Goal: Task Accomplishment & Management: Use online tool/utility

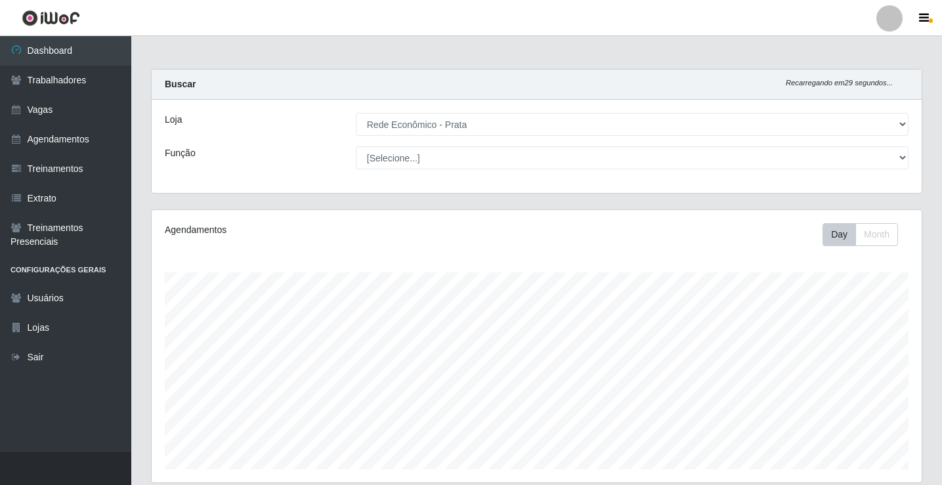
select select "192"
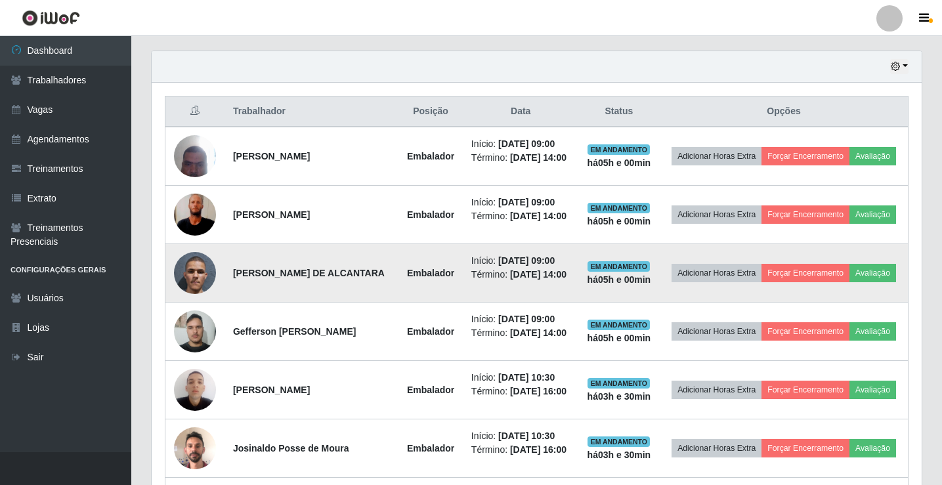
scroll to position [481, 0]
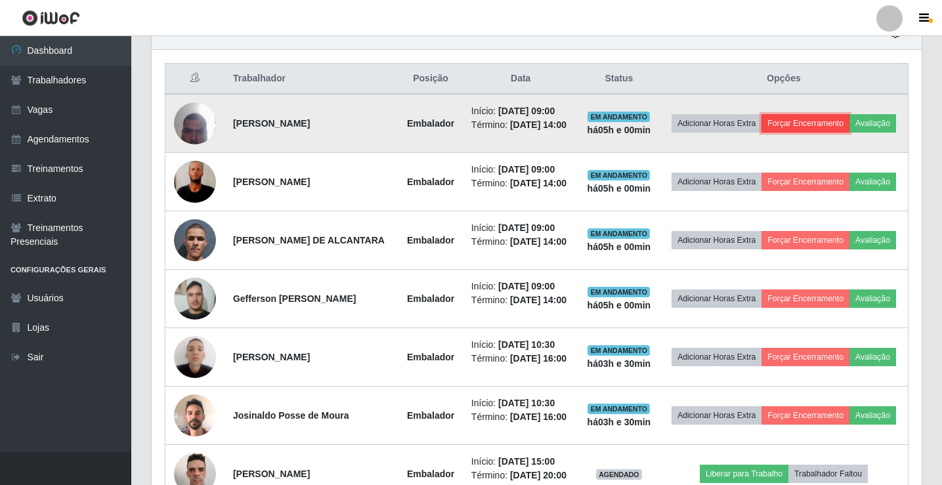
click at [849, 118] on button "Forçar Encerramento" at bounding box center [805, 123] width 88 height 18
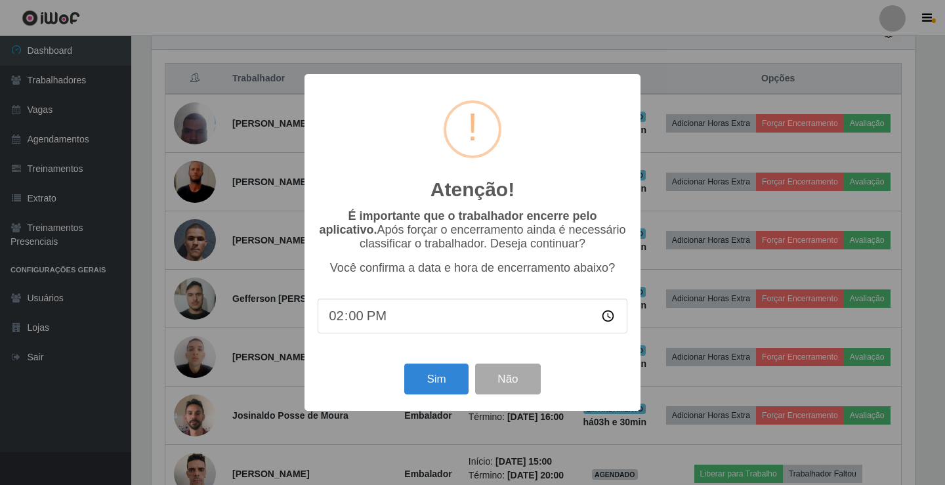
click at [418, 398] on div "Sim Não" at bounding box center [473, 378] width 310 height 37
click at [423, 392] on button "Sim" at bounding box center [436, 379] width 64 height 31
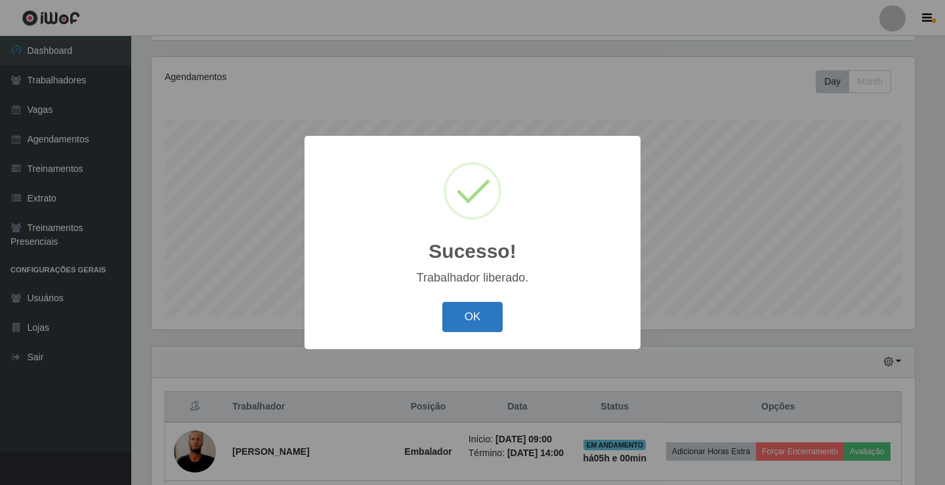
click at [459, 316] on button "OK" at bounding box center [472, 317] width 61 height 31
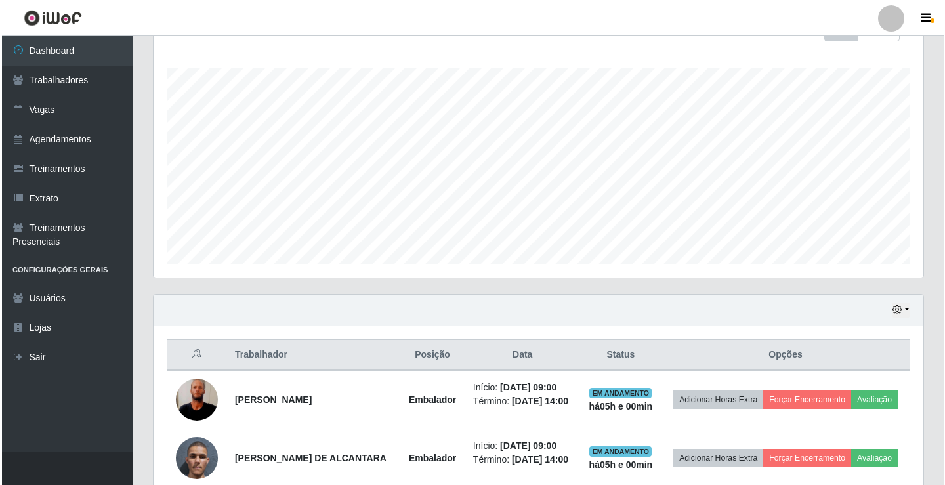
scroll to position [350, 0]
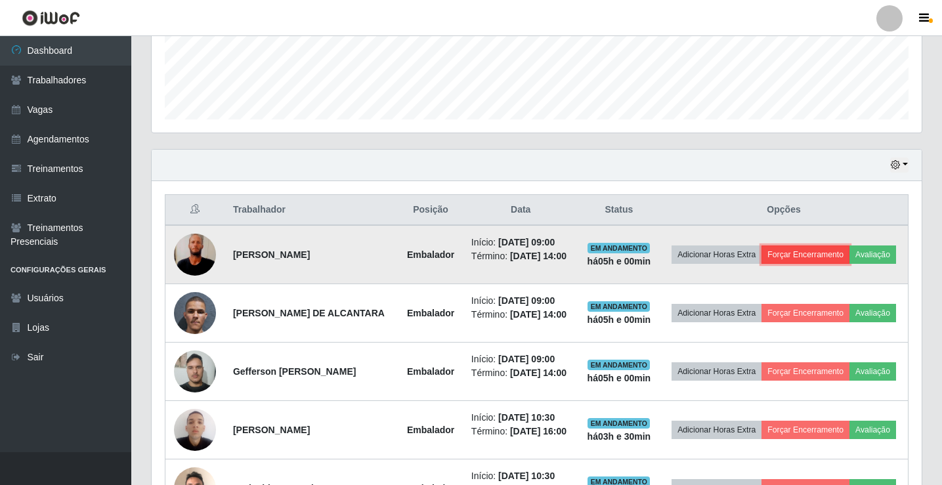
click at [849, 248] on button "Forçar Encerramento" at bounding box center [805, 254] width 88 height 18
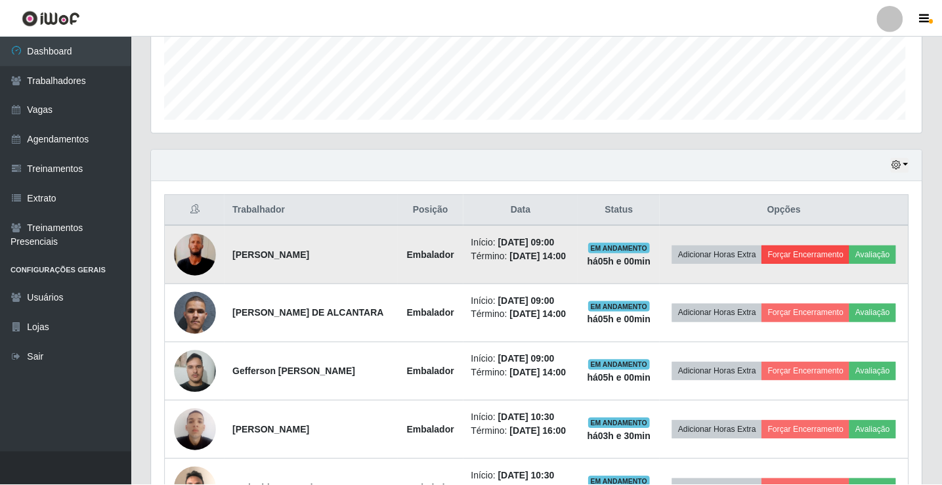
scroll to position [272, 763]
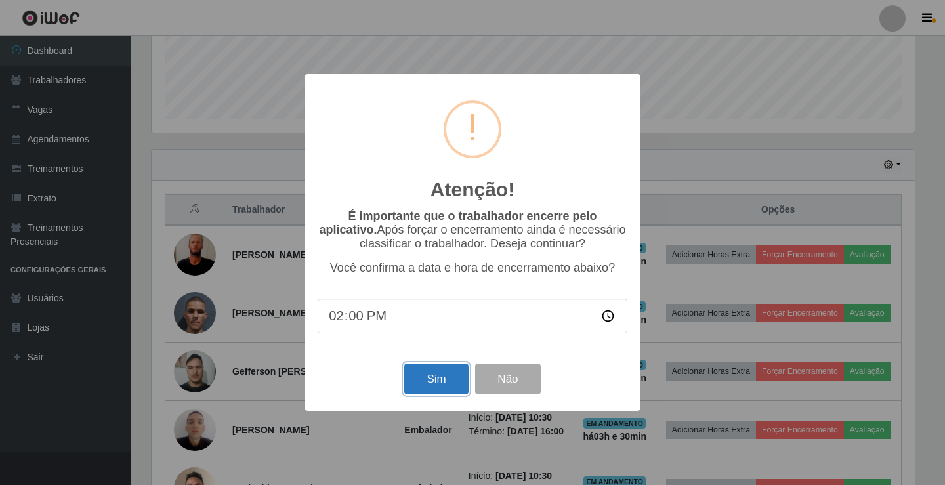
click at [453, 385] on button "Sim" at bounding box center [436, 379] width 64 height 31
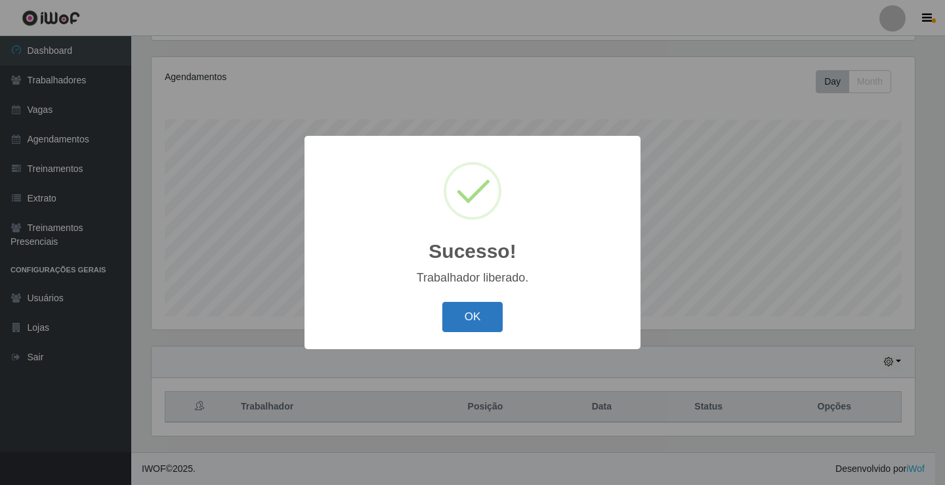
click at [463, 327] on button "OK" at bounding box center [472, 317] width 61 height 31
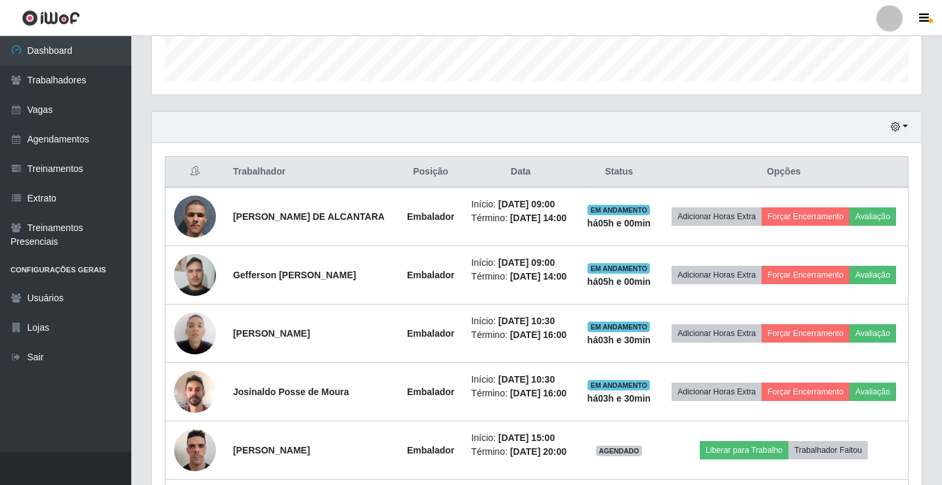
scroll to position [415, 0]
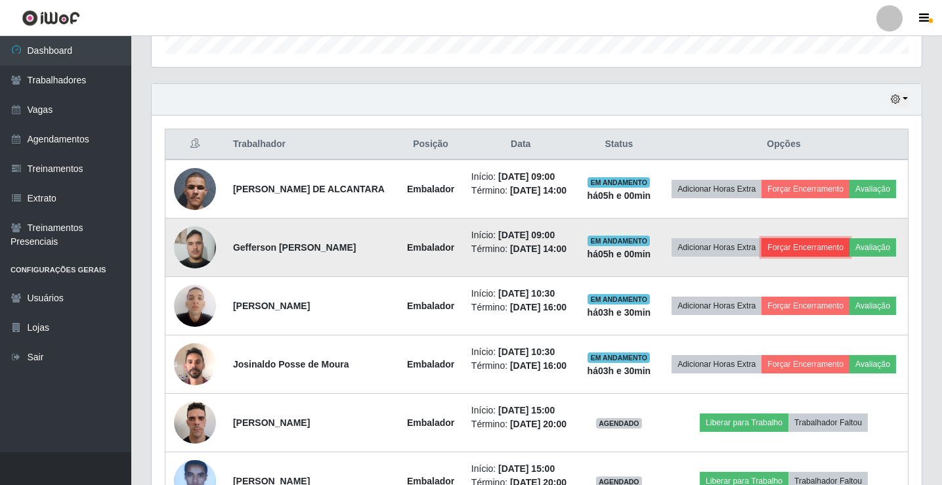
click at [818, 253] on button "Forçar Encerramento" at bounding box center [805, 247] width 88 height 18
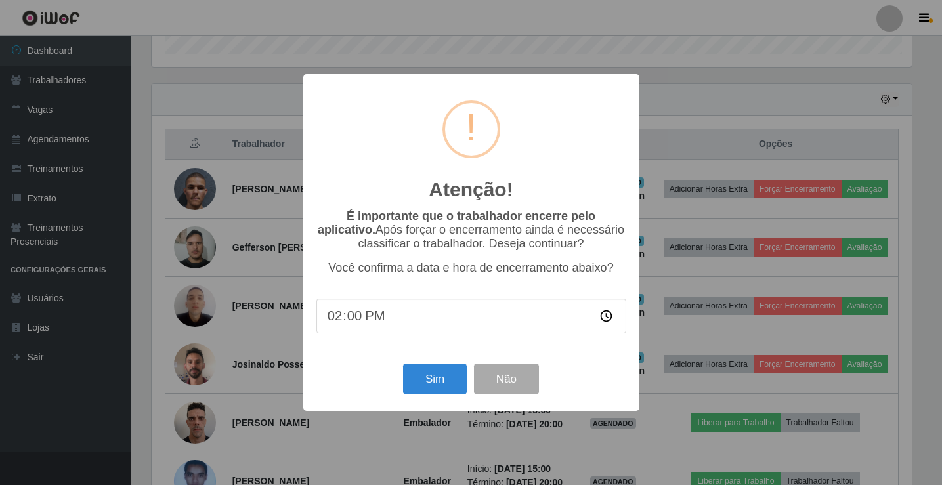
scroll to position [272, 763]
click at [434, 383] on button "Sim" at bounding box center [436, 379] width 64 height 31
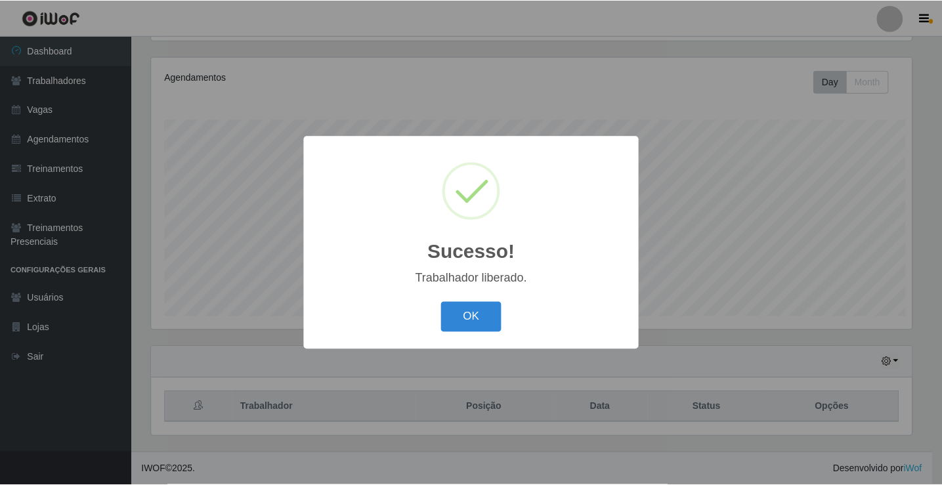
scroll to position [0, 0]
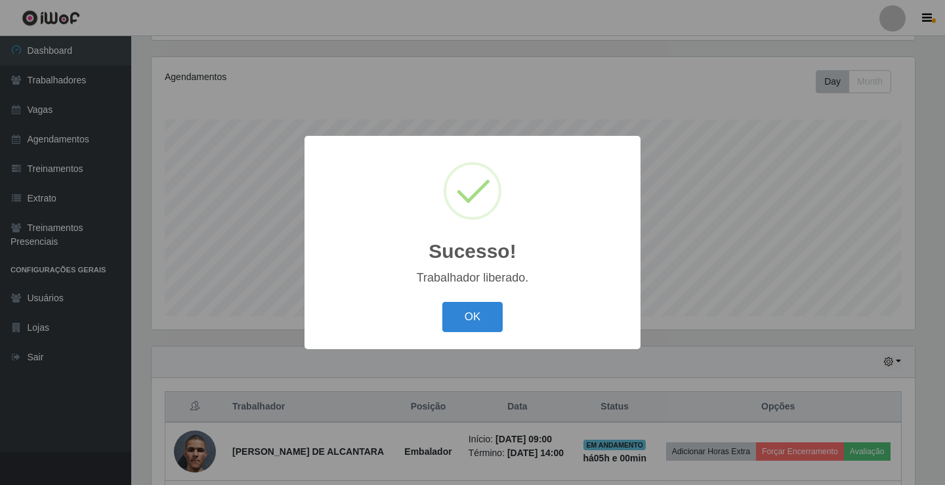
click at [442, 302] on button "OK" at bounding box center [472, 317] width 61 height 31
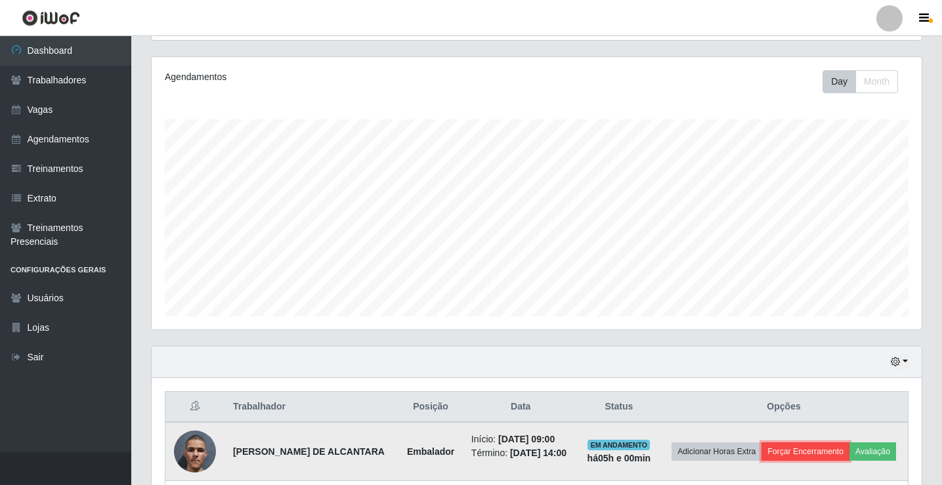
click at [849, 449] on button "Forçar Encerramento" at bounding box center [805, 451] width 88 height 18
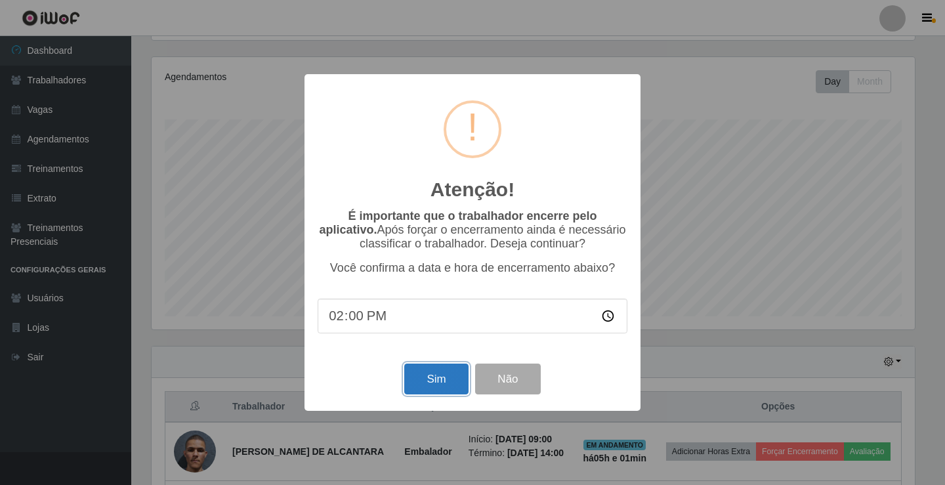
click at [445, 392] on button "Sim" at bounding box center [436, 379] width 64 height 31
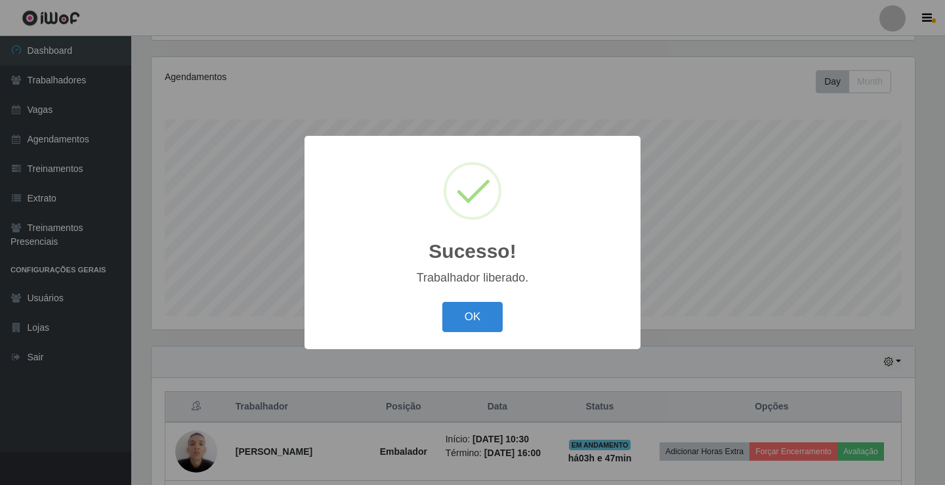
click at [383, 53] on div "Sucesso! × Trabalhador liberado. OK Cancel" at bounding box center [472, 242] width 945 height 485
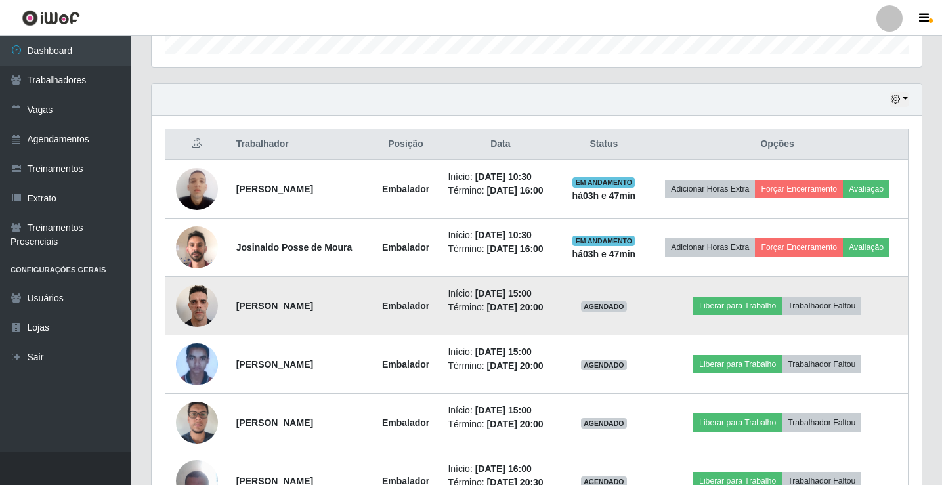
scroll to position [547, 0]
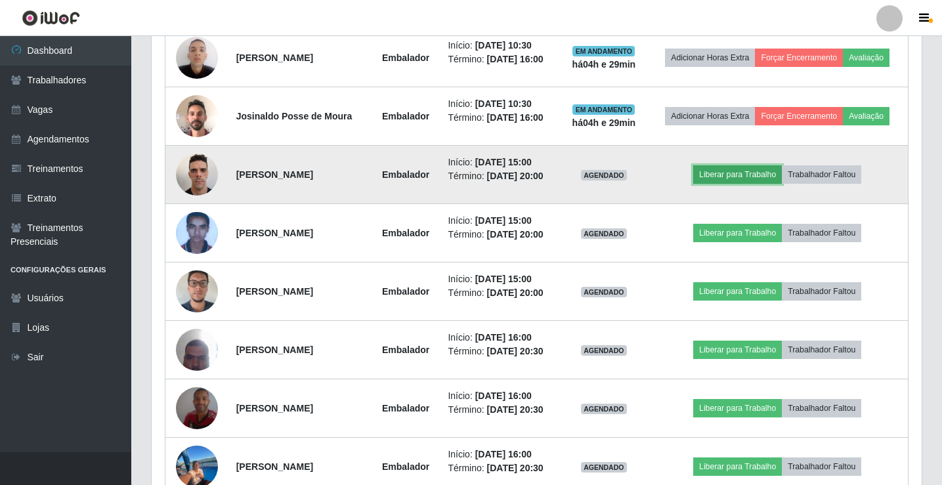
click at [735, 179] on button "Liberar para Trabalho" at bounding box center [737, 174] width 89 height 18
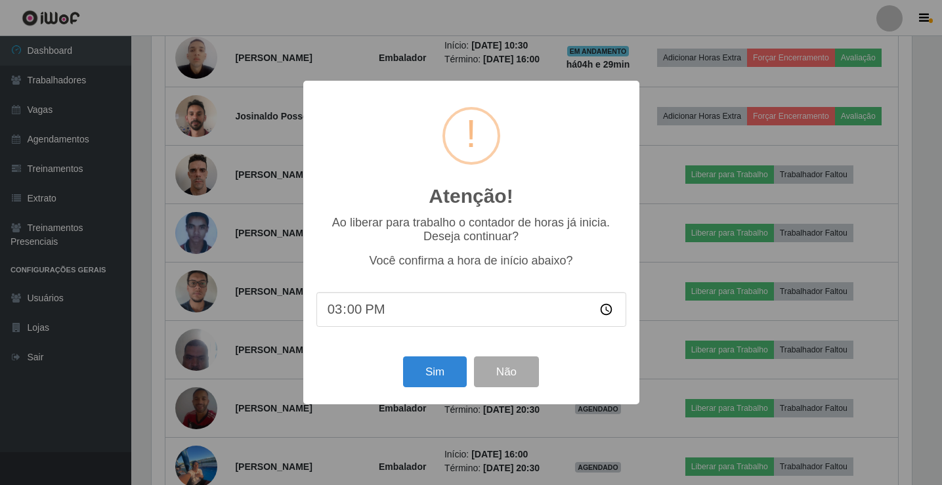
scroll to position [272, 763]
click at [437, 381] on button "Sim" at bounding box center [436, 371] width 64 height 31
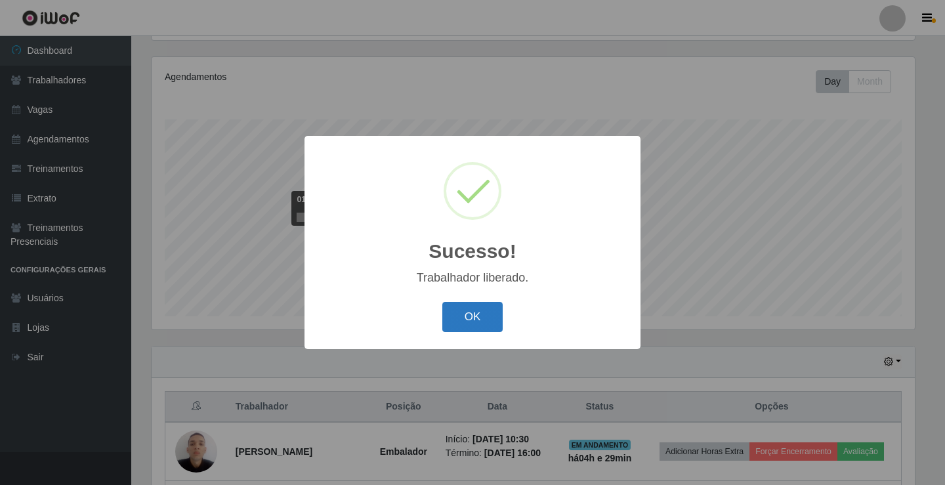
click at [444, 319] on button "OK" at bounding box center [472, 317] width 61 height 31
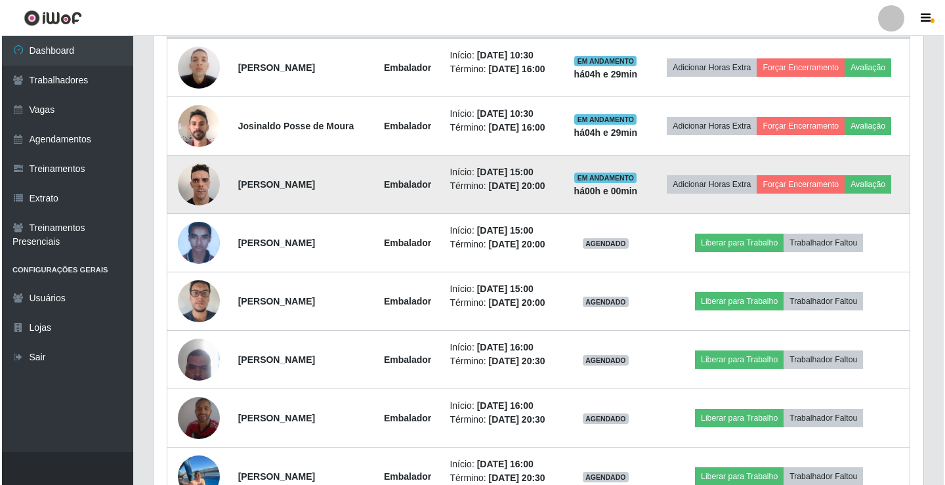
scroll to position [547, 0]
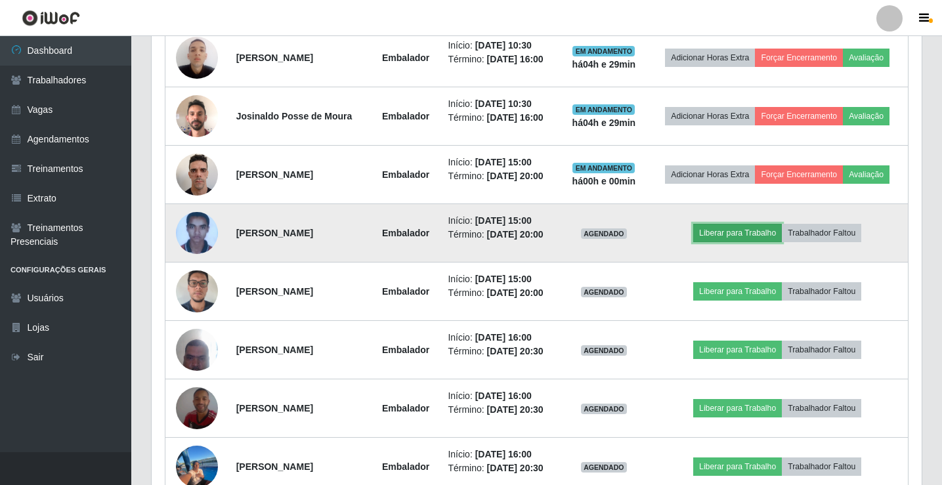
click at [751, 234] on button "Liberar para Trabalho" at bounding box center [737, 233] width 89 height 18
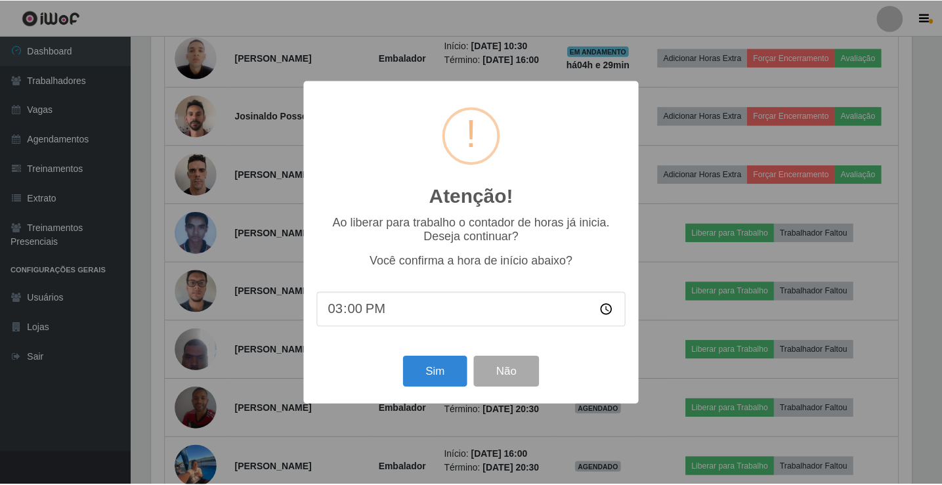
scroll to position [272, 763]
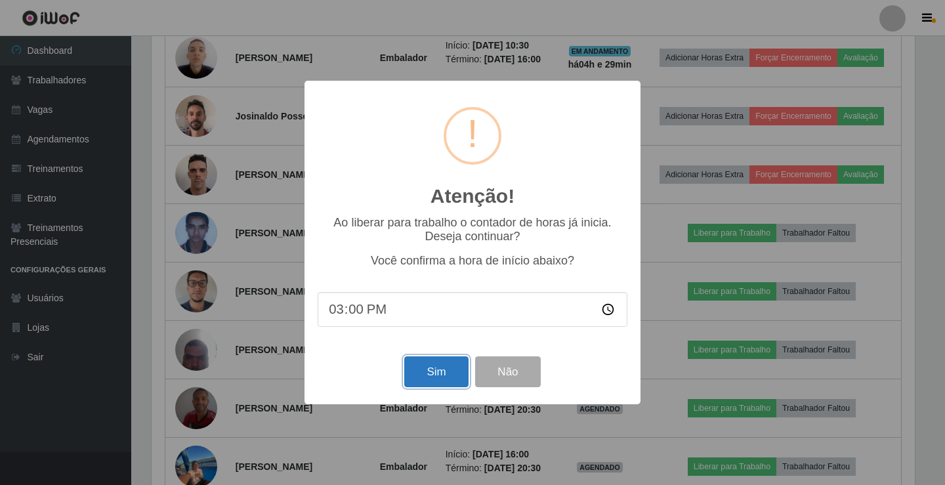
click at [437, 378] on button "Sim" at bounding box center [436, 371] width 64 height 31
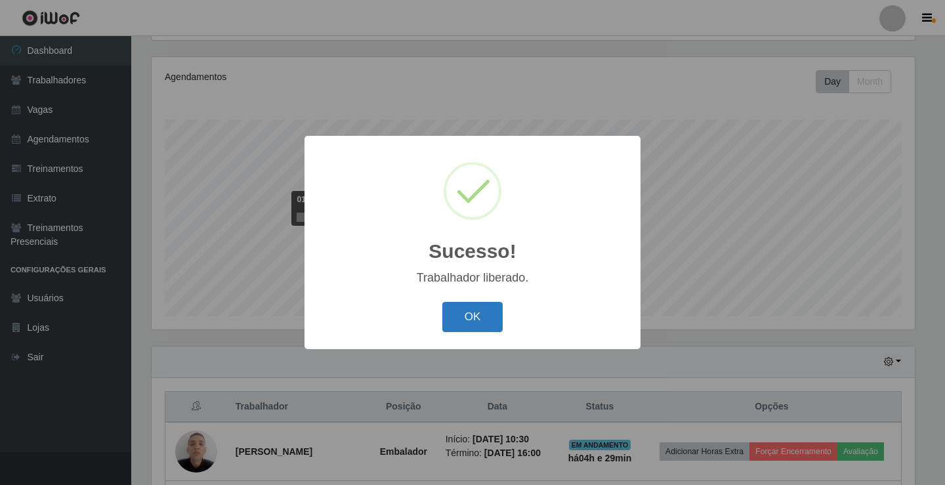
click at [473, 329] on button "OK" at bounding box center [472, 317] width 61 height 31
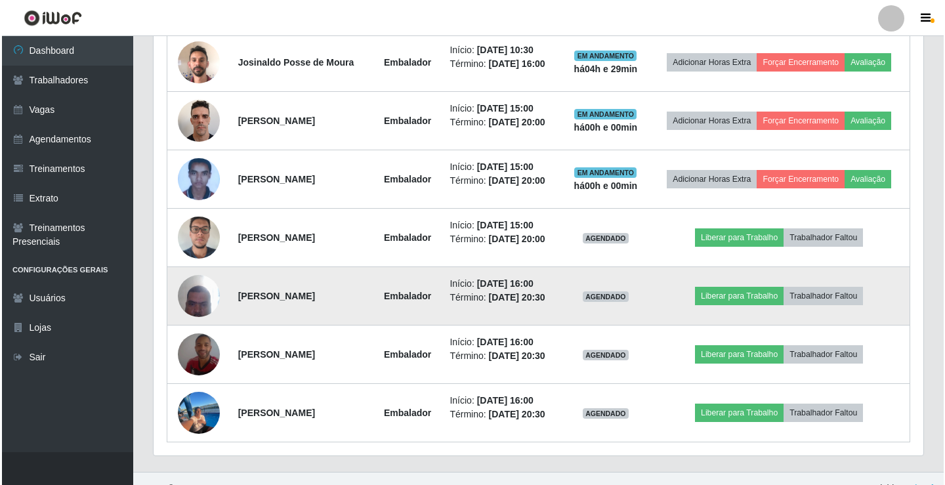
scroll to position [612, 0]
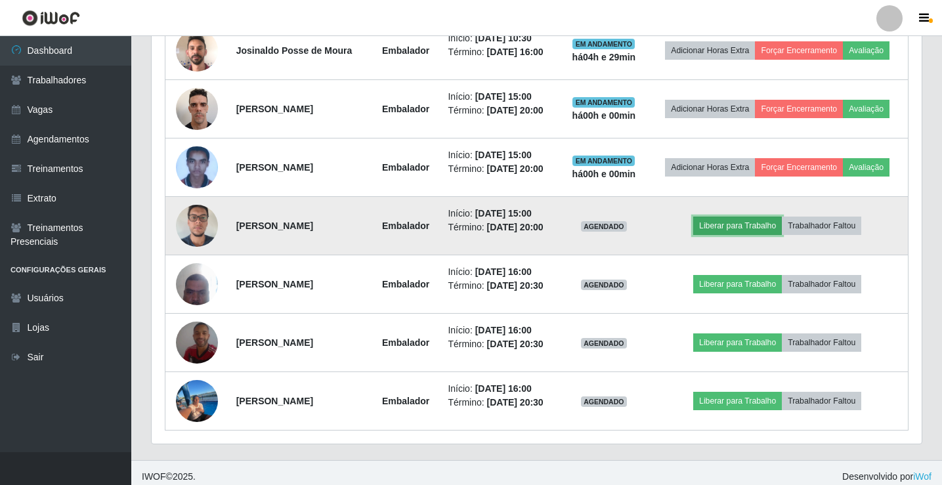
click at [758, 232] on button "Liberar para Trabalho" at bounding box center [737, 226] width 89 height 18
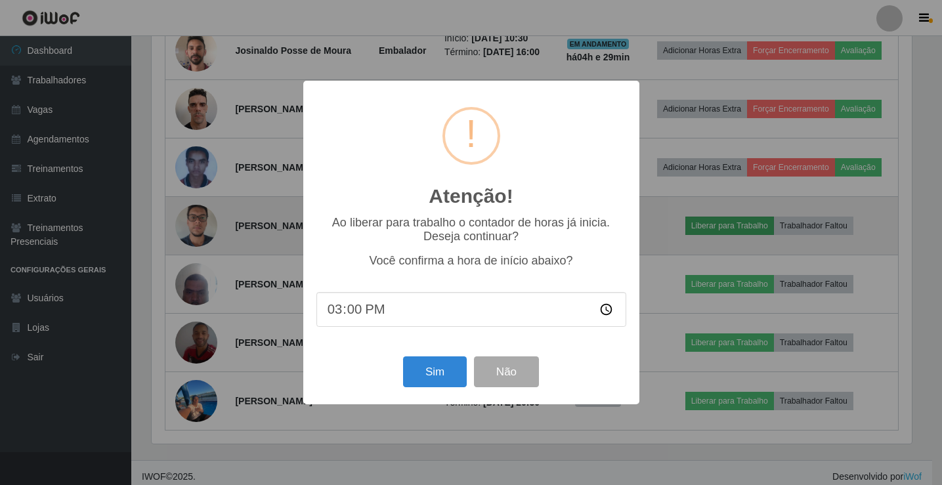
scroll to position [272, 763]
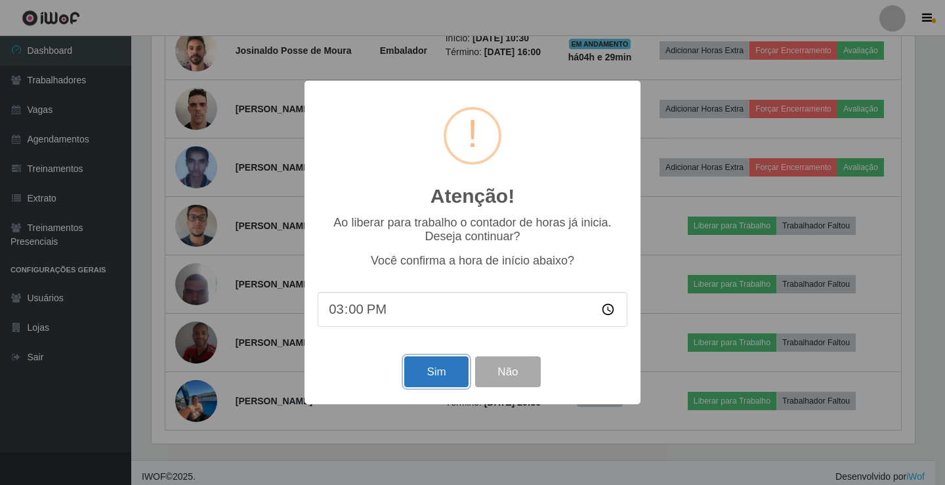
click at [423, 377] on button "Sim" at bounding box center [436, 371] width 64 height 31
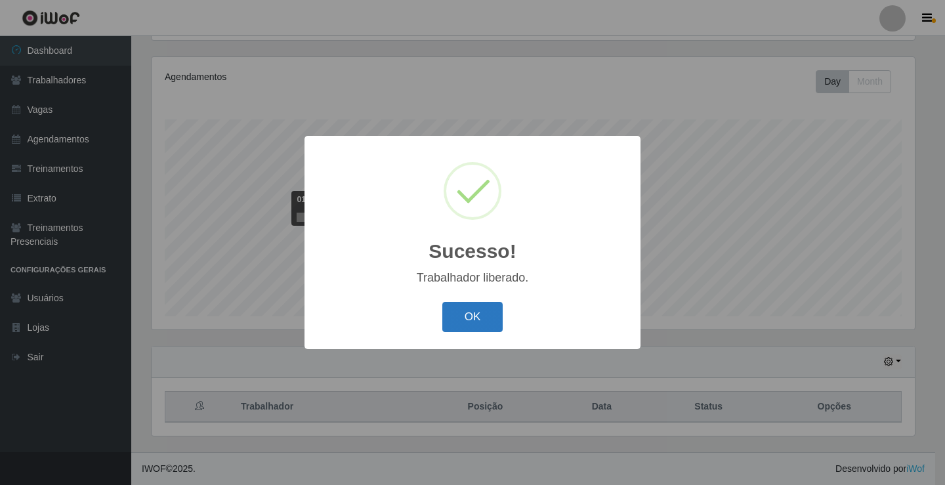
click at [476, 304] on button "OK" at bounding box center [472, 317] width 61 height 31
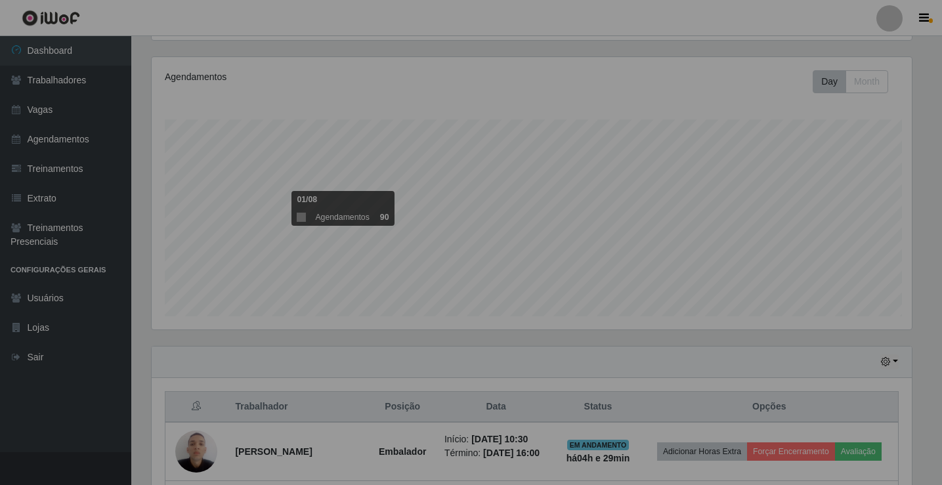
scroll to position [272, 770]
